Goal: Navigation & Orientation: Understand site structure

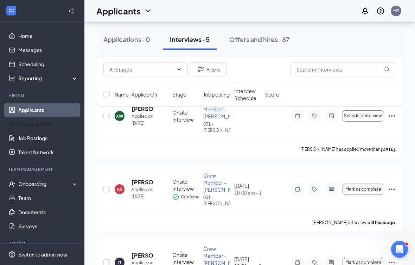
scroll to position [52, 0]
click at [60, 120] on link "Sourcing Tools" at bounding box center [48, 124] width 60 height 14
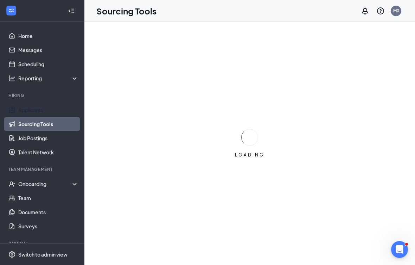
click at [58, 105] on link "Applicants" at bounding box center [48, 110] width 60 height 14
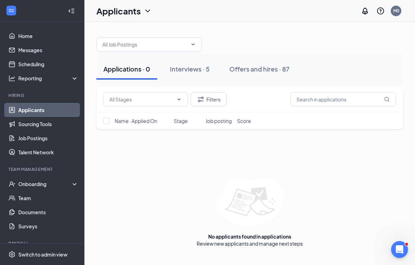
click at [198, 71] on div "Interviews · 5" at bounding box center [190, 68] width 40 height 9
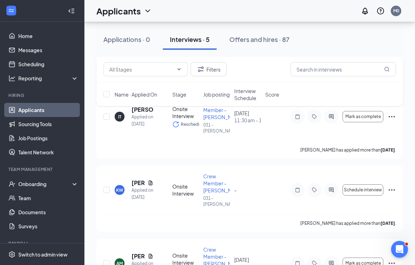
scroll to position [237, 0]
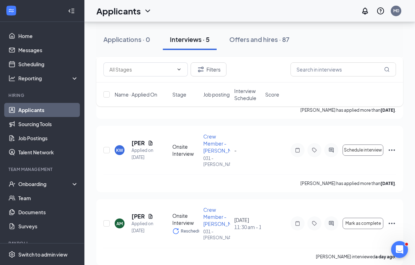
click at [62, 185] on div "Onboarding" at bounding box center [45, 183] width 54 height 7
click at [57, 199] on link "Overview" at bounding box center [48, 198] width 60 height 14
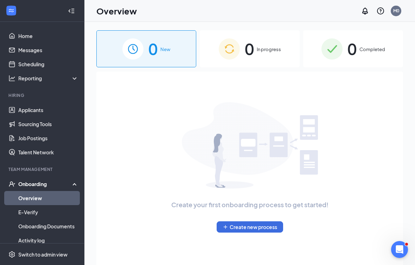
click at [61, 51] on link "Messages" at bounding box center [48, 50] width 60 height 14
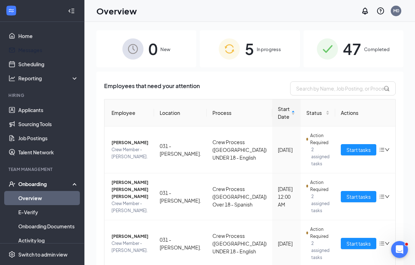
click at [62, 52] on link "Messages" at bounding box center [48, 50] width 60 height 14
